Goal: Information Seeking & Learning: Find specific page/section

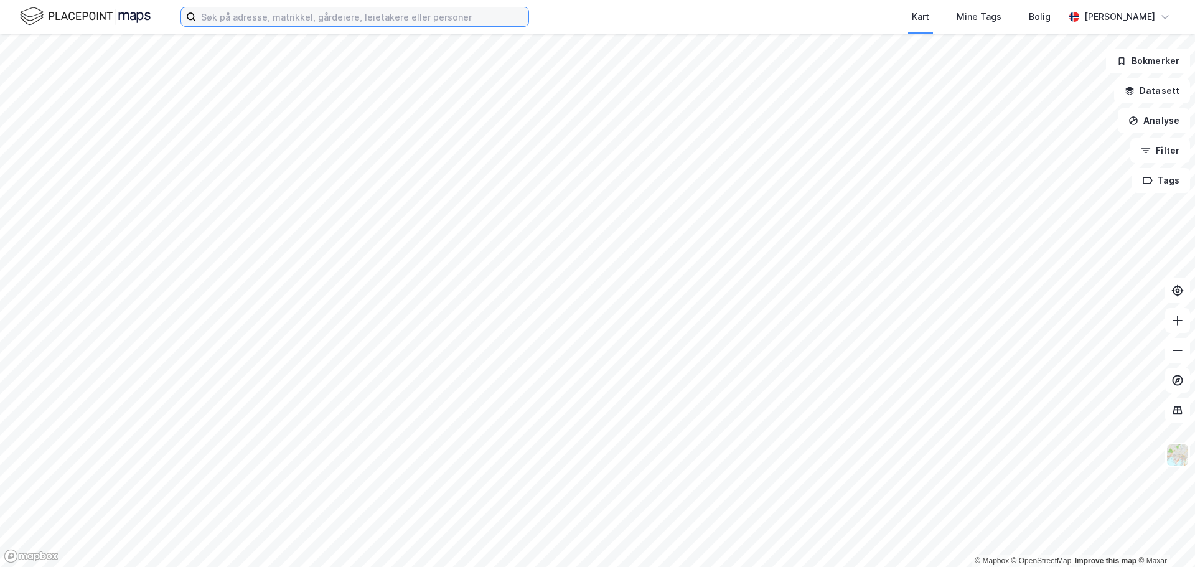
click at [298, 14] on input at bounding box center [362, 16] width 332 height 19
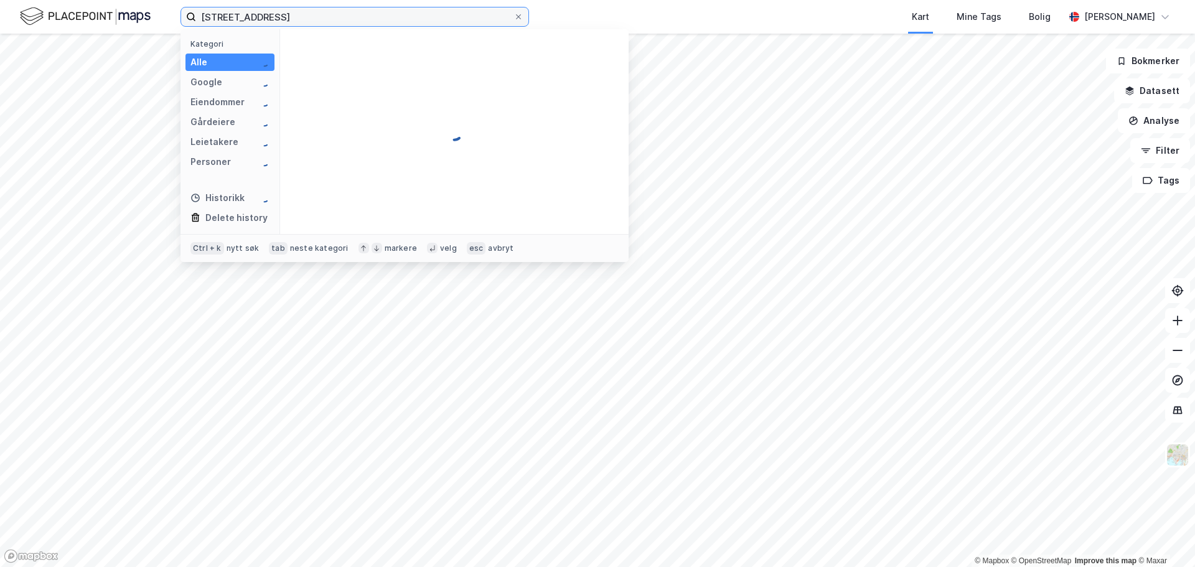
type input "[STREET_ADDRESS]"
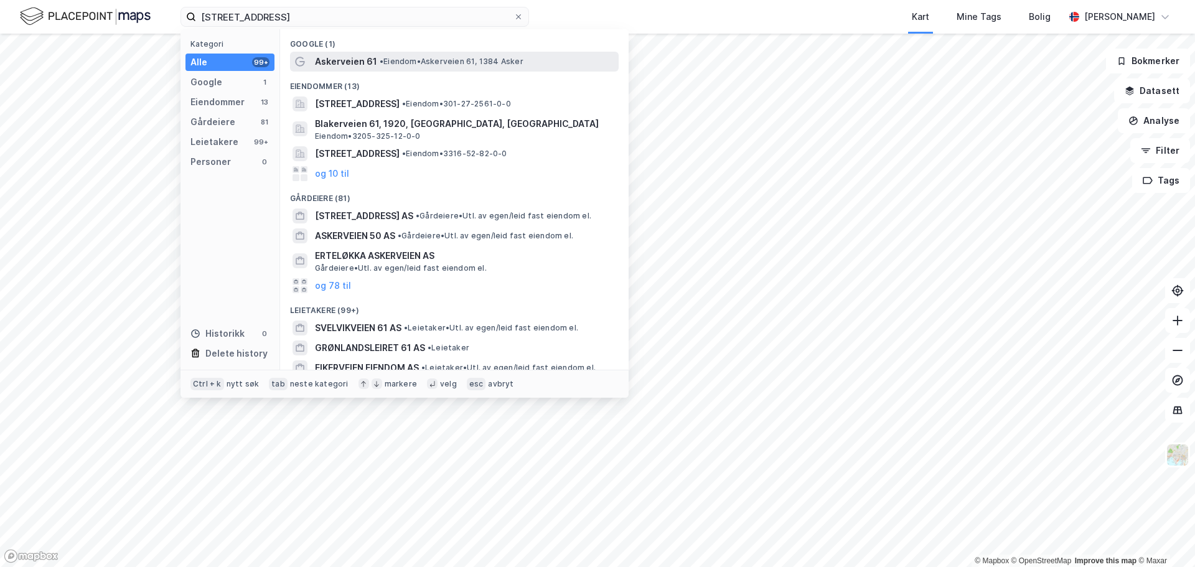
click at [360, 60] on span "Askerveien 61" at bounding box center [346, 61] width 62 height 15
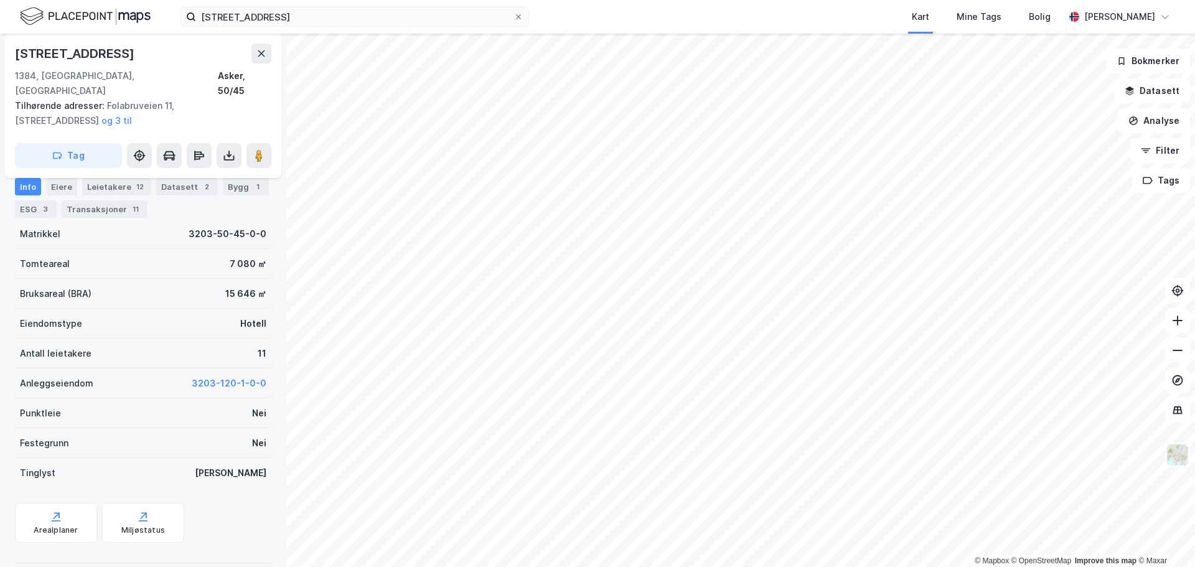
scroll to position [220, 0]
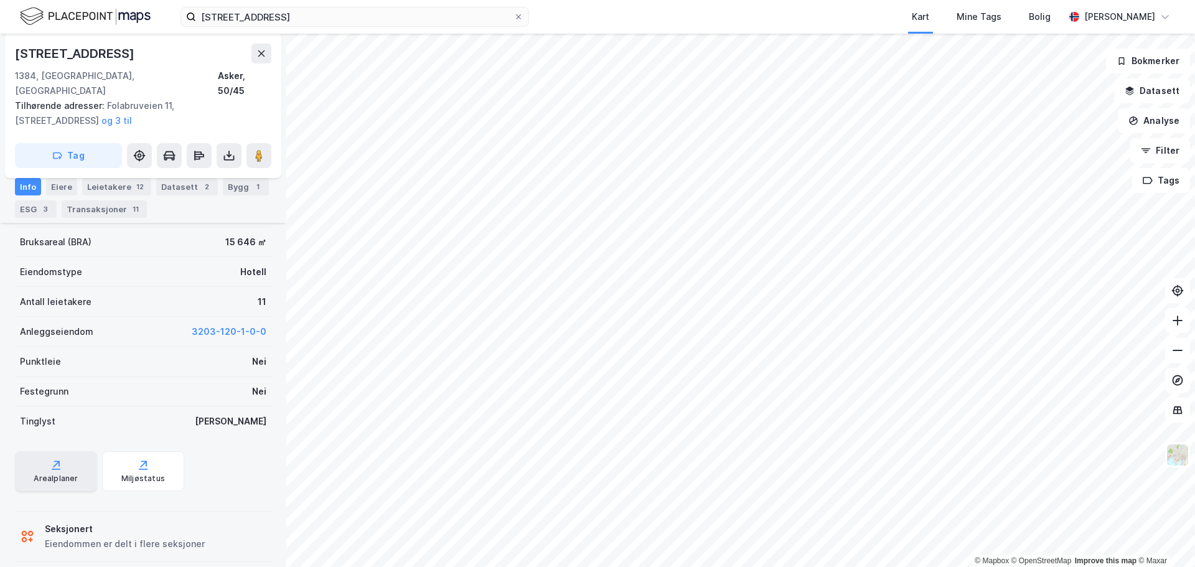
click at [58, 459] on icon at bounding box center [56, 465] width 12 height 12
